Goal: Information Seeking & Learning: Check status

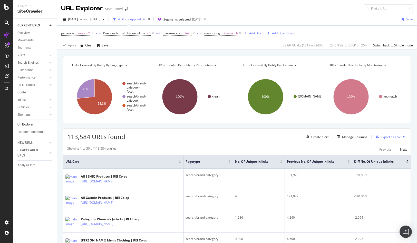
click at [253, 34] on div "Add Filter" at bounding box center [256, 33] width 14 height 4
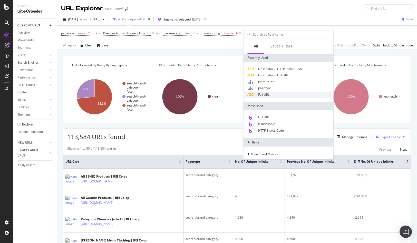
click at [254, 96] on div "Full URL" at bounding box center [288, 95] width 88 height 6
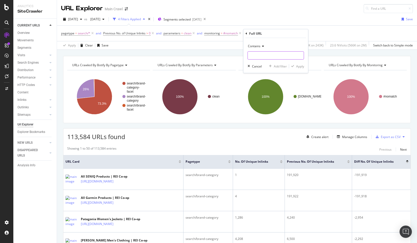
click at [256, 54] on input "text" at bounding box center [276, 55] width 56 height 8
paste input "[URL][DOMAIN_NAME]"
type input "[URL][DOMAIN_NAME]"
click at [299, 66] on div "Apply" at bounding box center [300, 66] width 8 height 4
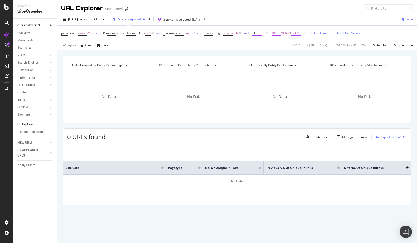
click at [294, 32] on span "^.*[URL][DOMAIN_NAME]" at bounding box center [283, 33] width 37 height 7
drag, startPoint x: 287, startPoint y: 55, endPoint x: 230, endPoint y: 56, distance: 57.2
click at [230, 56] on body "Analytics SiteCrawler CURRENT URLS Overview Movements Segments Visits Analysis …" at bounding box center [208, 121] width 417 height 243
click at [271, 61] on div "Contains [URL][DOMAIN_NAME] Cancel Add filter Apply" at bounding box center [284, 54] width 65 height 35
click at [287, 56] on input "[URL][DOMAIN_NAME]" at bounding box center [280, 55] width 48 height 8
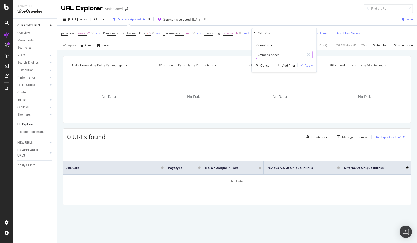
type input "/c/mens-shoes"
click at [308, 66] on div "Apply" at bounding box center [308, 65] width 8 height 4
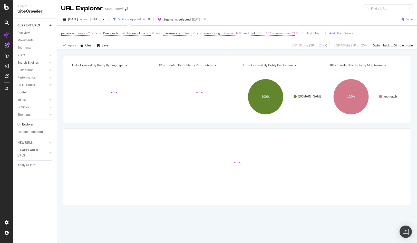
click at [92, 34] on icon at bounding box center [92, 33] width 4 height 5
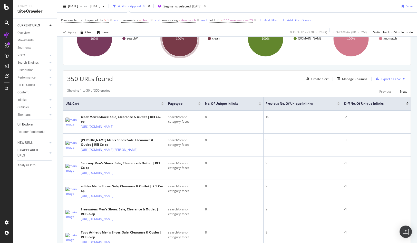
scroll to position [86, 0]
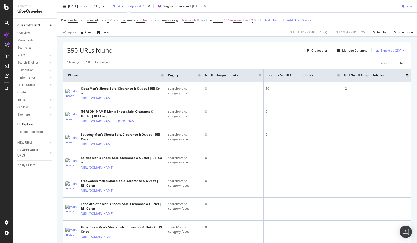
click at [163, 76] on div at bounding box center [162, 75] width 3 height 1
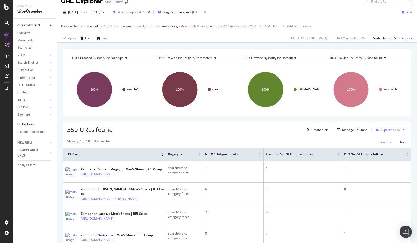
scroll to position [8, 0]
click at [163, 154] on div at bounding box center [162, 153] width 3 height 3
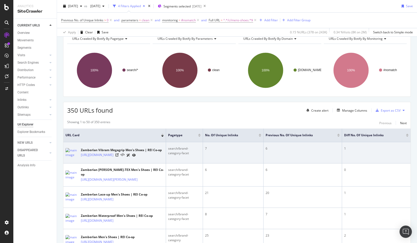
scroll to position [0, 0]
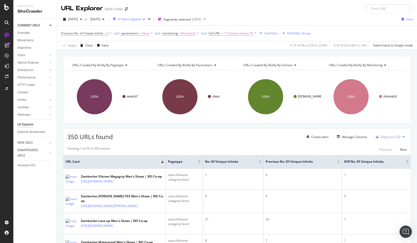
click at [163, 161] on div at bounding box center [162, 160] width 3 height 1
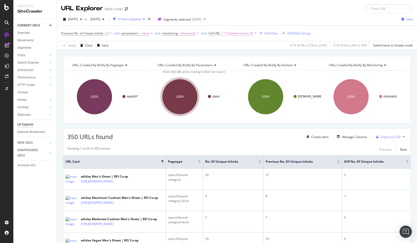
click at [226, 35] on span "^.*/c/mens-shoes.*$" at bounding box center [238, 33] width 30 height 7
click at [238, 53] on input "/c/mens-shoes" at bounding box center [238, 55] width 48 height 8
paste input "[URL][DOMAIN_NAME]"
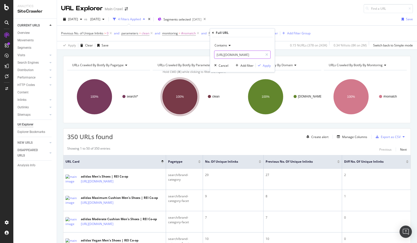
type input "[URL][DOMAIN_NAME]"
click at [226, 46] on span "Contains" at bounding box center [220, 45] width 13 height 4
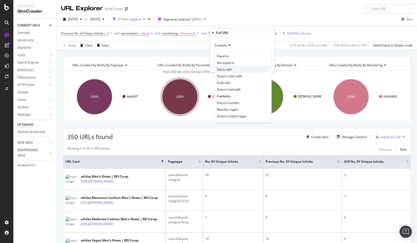
click at [226, 70] on span "Starts with" at bounding box center [224, 69] width 15 height 4
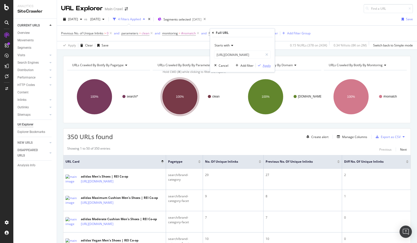
click at [264, 66] on div "Apply" at bounding box center [267, 65] width 8 height 4
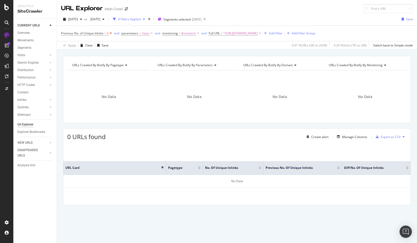
click at [112, 33] on icon at bounding box center [111, 33] width 4 height 5
click at [138, 34] on icon at bounding box center [137, 33] width 4 height 5
click at [201, 18] on div "[DATE]" at bounding box center [196, 19] width 9 height 4
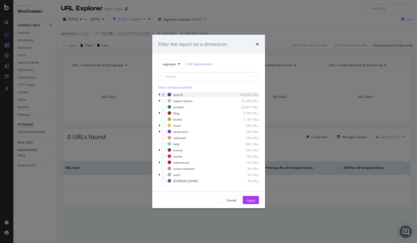
click at [159, 95] on icon "modal" at bounding box center [160, 94] width 2 height 3
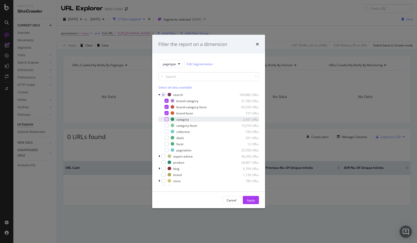
click at [166, 119] on div "modal" at bounding box center [166, 119] width 4 height 4
click at [165, 126] on div "modal" at bounding box center [166, 125] width 4 height 4
click at [251, 199] on div "Apply" at bounding box center [251, 200] width 8 height 4
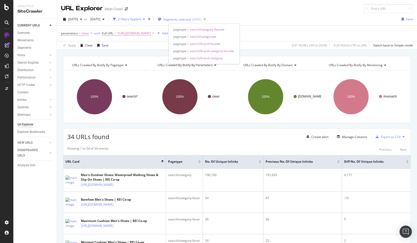
click at [191, 20] on span "Segments selected" at bounding box center [176, 19] width 27 height 4
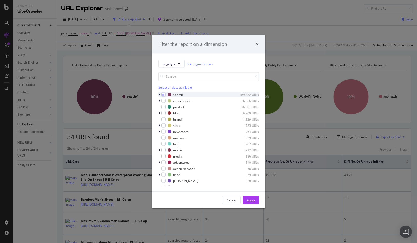
click at [160, 94] on div "modal" at bounding box center [159, 94] width 3 height 5
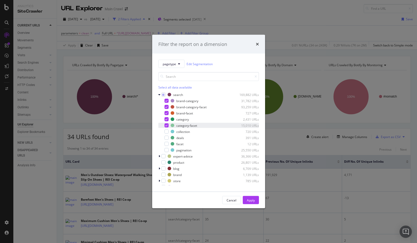
click at [166, 126] on icon "modal" at bounding box center [166, 125] width 2 height 3
click at [249, 201] on div "Apply" at bounding box center [251, 200] width 8 height 4
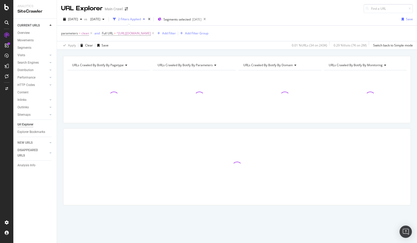
click at [300, 15] on div "[DATE] vs [DATE] 2 Filters Applied Segments selected [DATE] Save parameters = c…" at bounding box center [237, 31] width 360 height 37
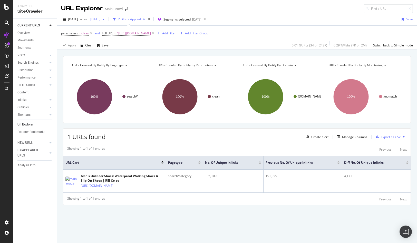
click at [100, 19] on span "[DATE]" at bounding box center [94, 19] width 12 height 4
click at [115, 47] on div "[DATE]" at bounding box center [113, 48] width 27 height 5
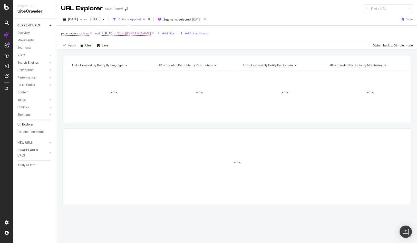
click at [268, 20] on div "[DATE] vs [DATE] 2 Filters Applied Segments selected [DATE] Save" at bounding box center [237, 20] width 360 height 10
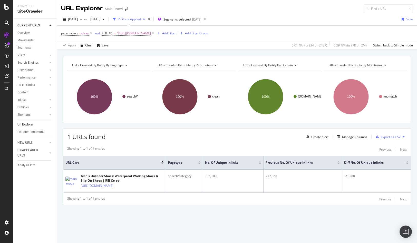
click at [285, 18] on div "[DATE] vs [DATE] 2 Filters Applied Segments selected [DATE] Save" at bounding box center [237, 20] width 360 height 10
